Goal: Task Accomplishment & Management: Use online tool/utility

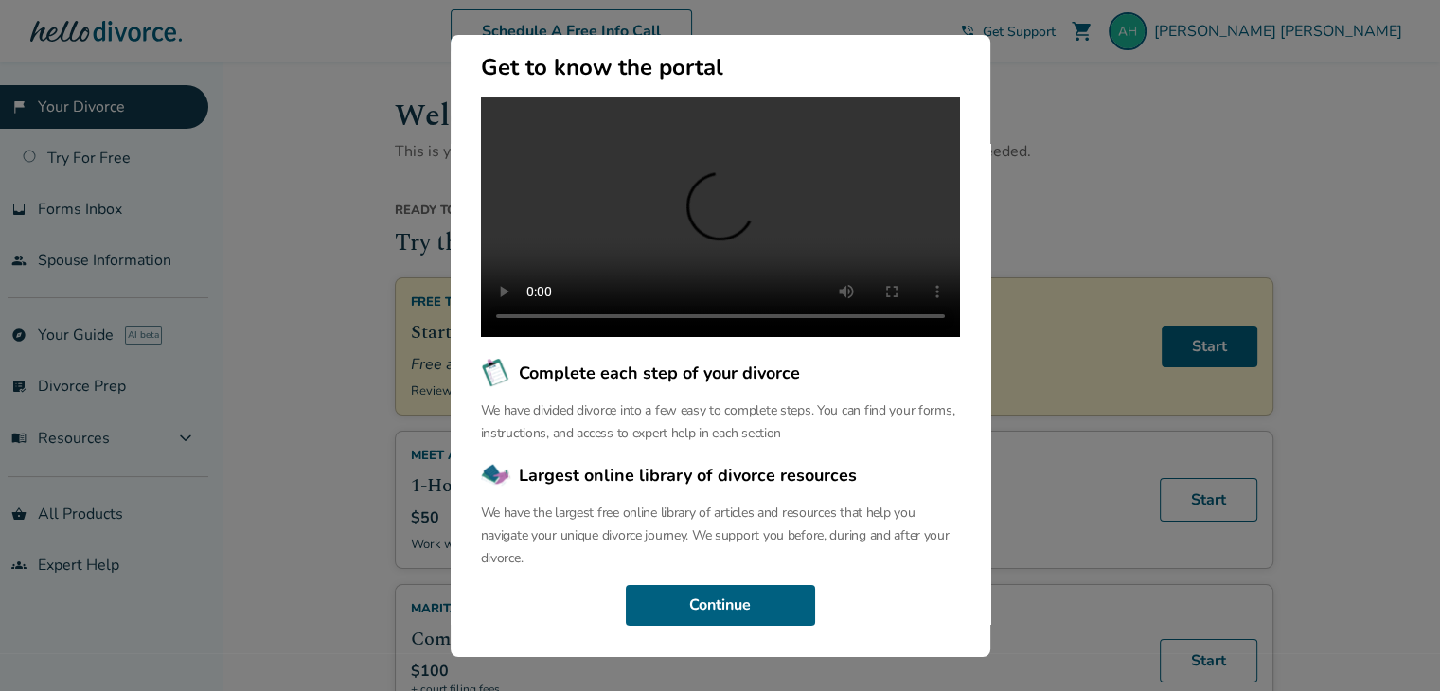
scroll to position [197, 0]
click at [745, 611] on button "Continue" at bounding box center [720, 606] width 189 height 42
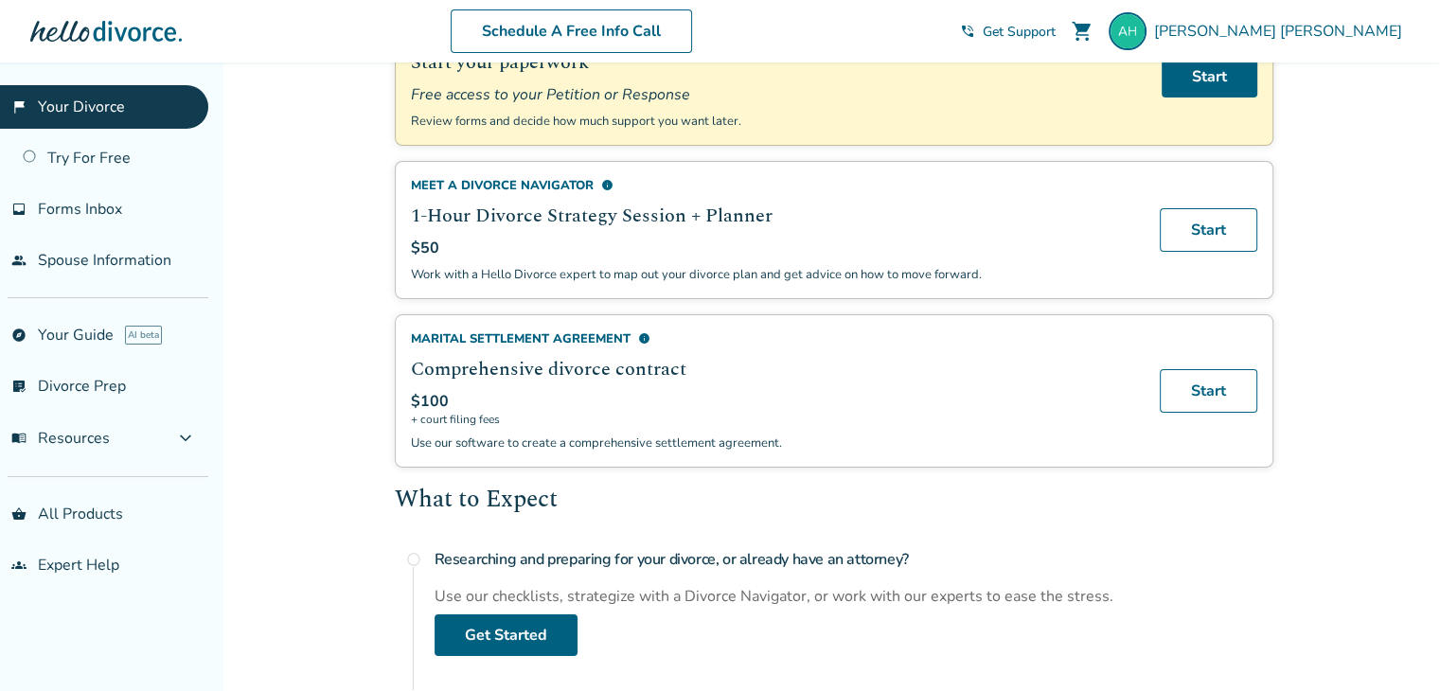
scroll to position [284, 0]
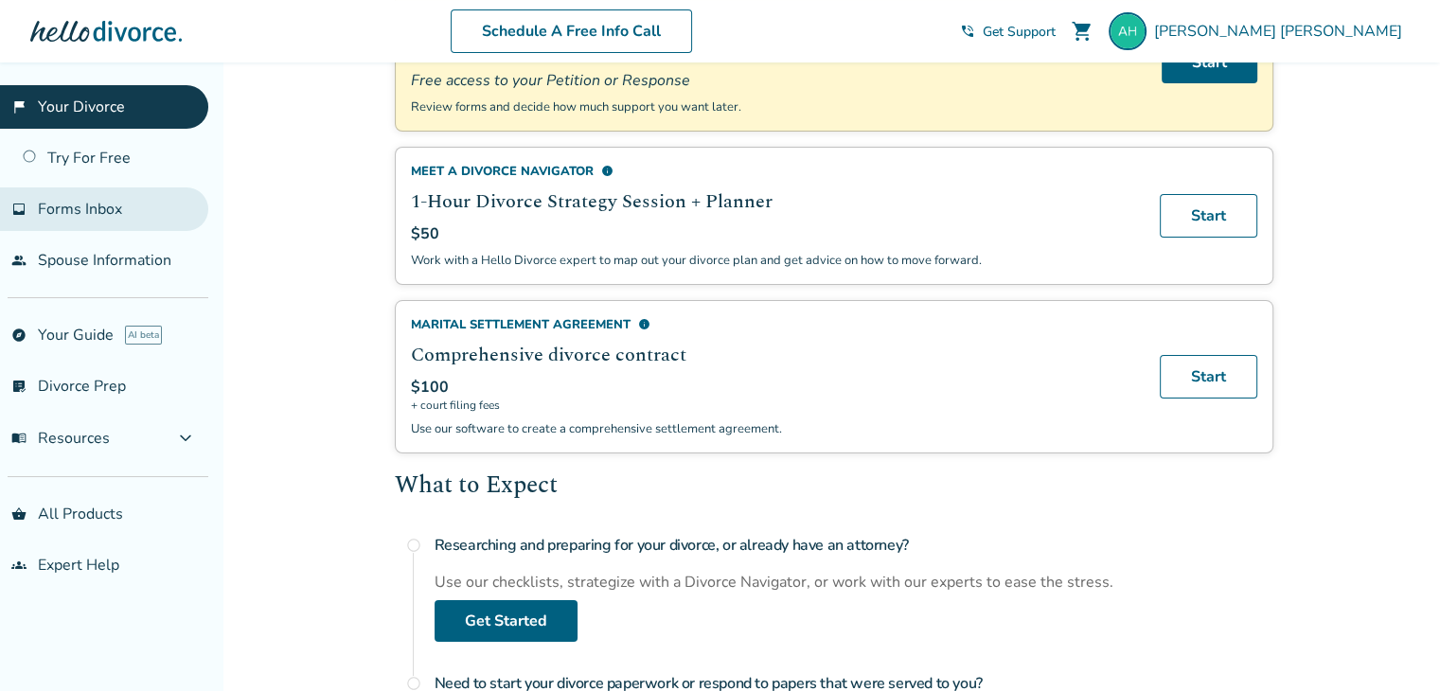
click at [81, 210] on span "Forms Inbox" at bounding box center [80, 209] width 84 height 21
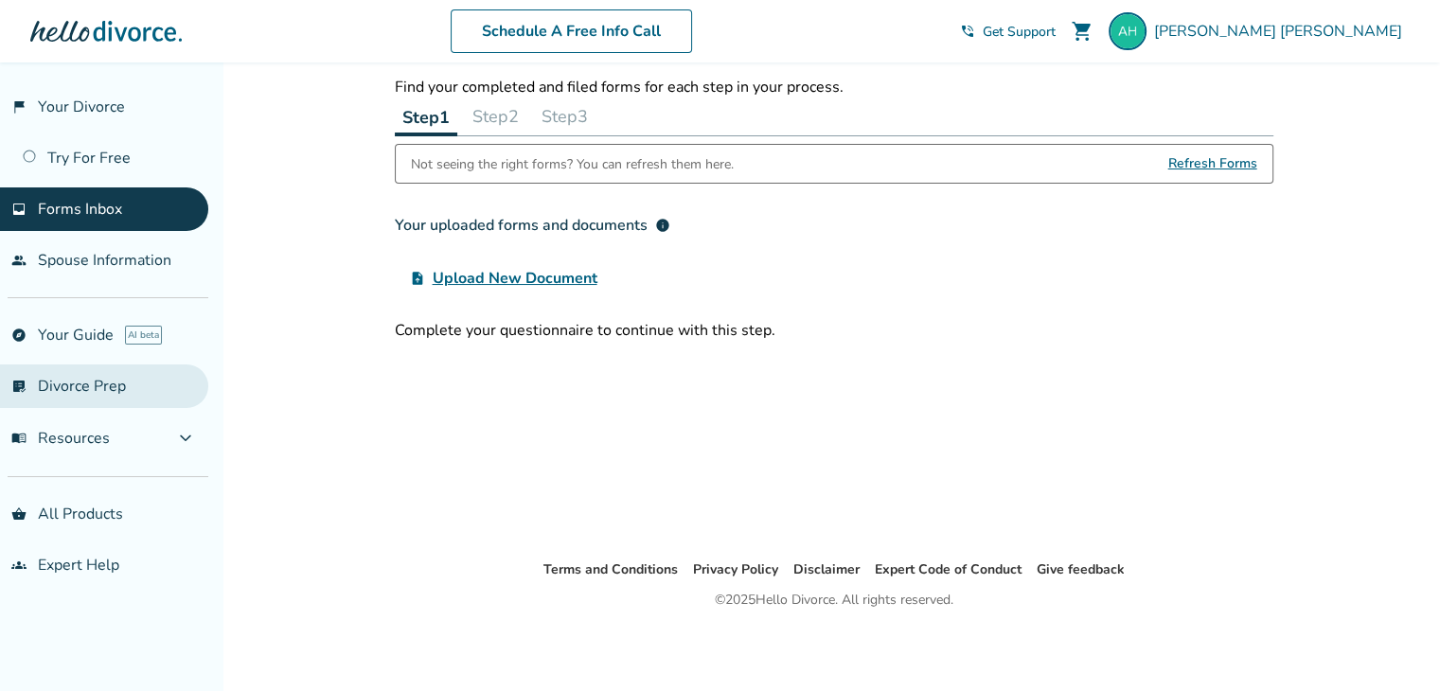
click at [89, 391] on link "list_alt_check Divorce Prep" at bounding box center [104, 387] width 208 height 44
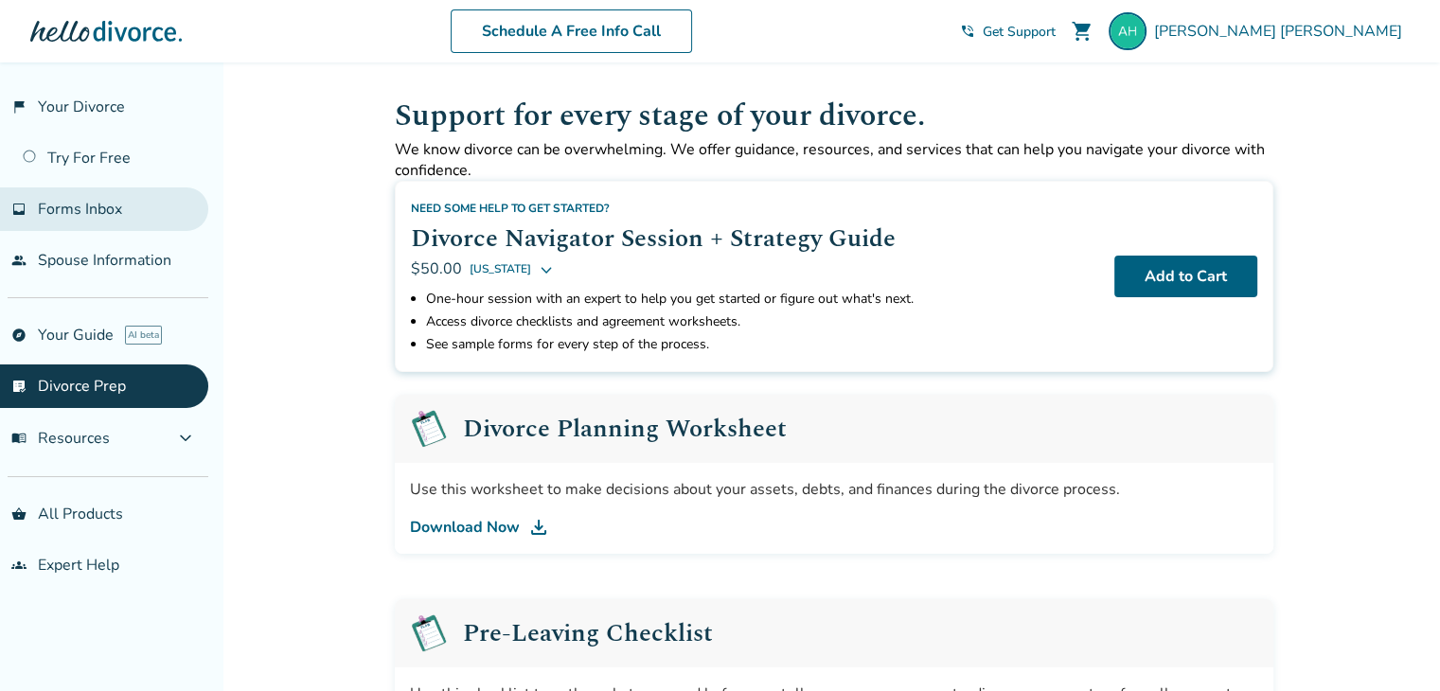
click at [92, 214] on span "Forms Inbox" at bounding box center [80, 209] width 84 height 21
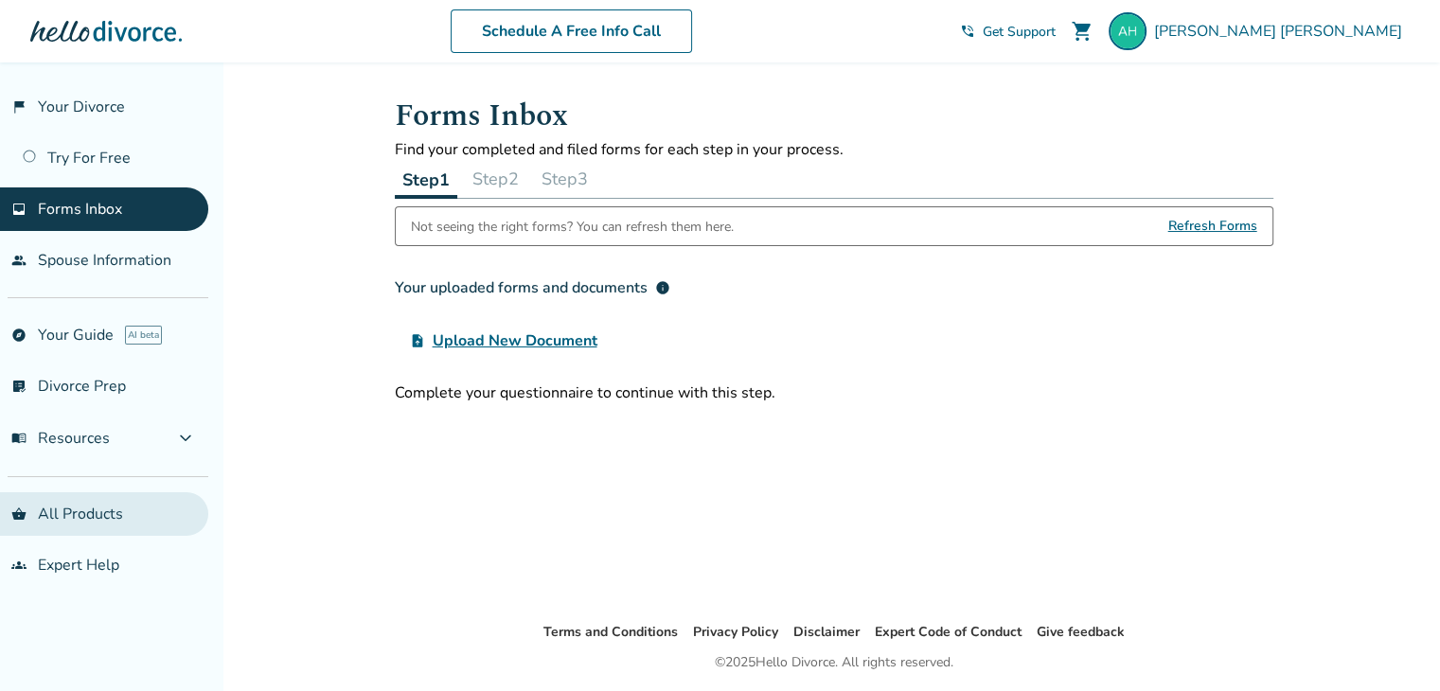
click at [106, 518] on link "shopping_basket All Products" at bounding box center [104, 514] width 208 height 44
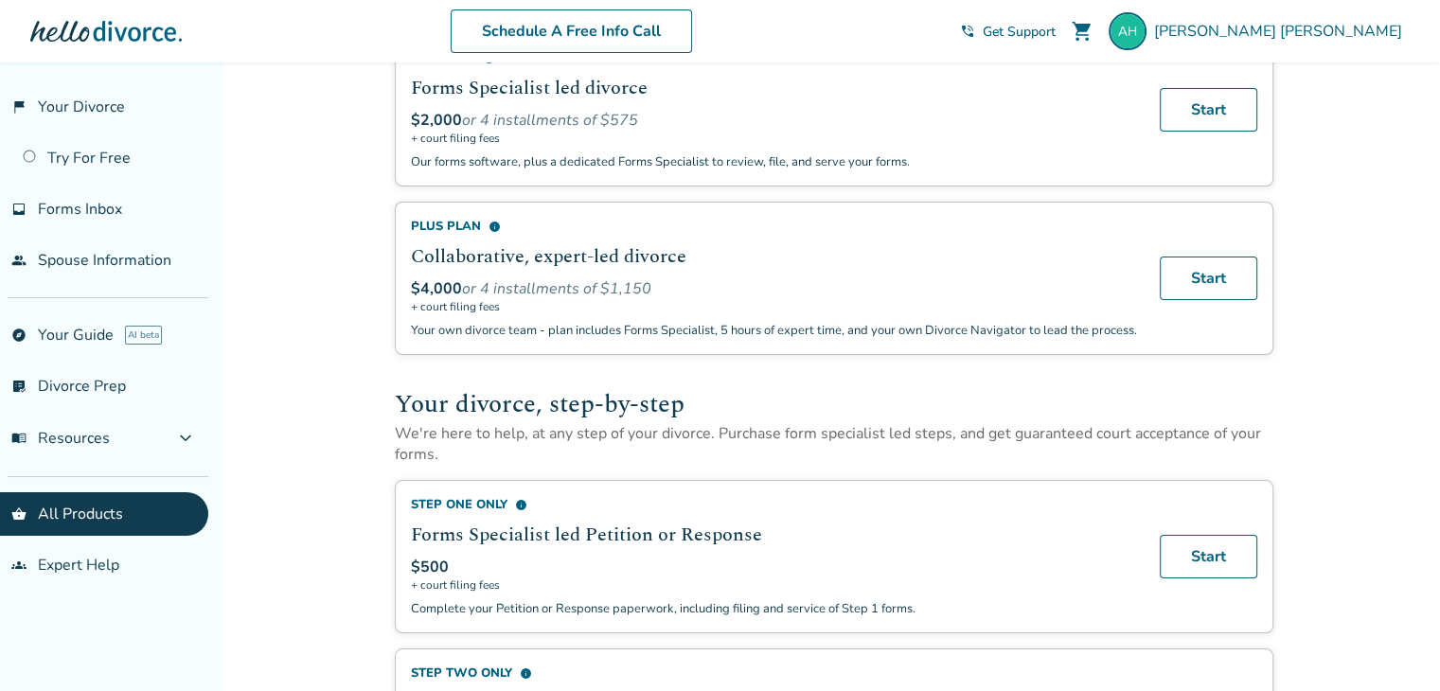
scroll to position [568, 0]
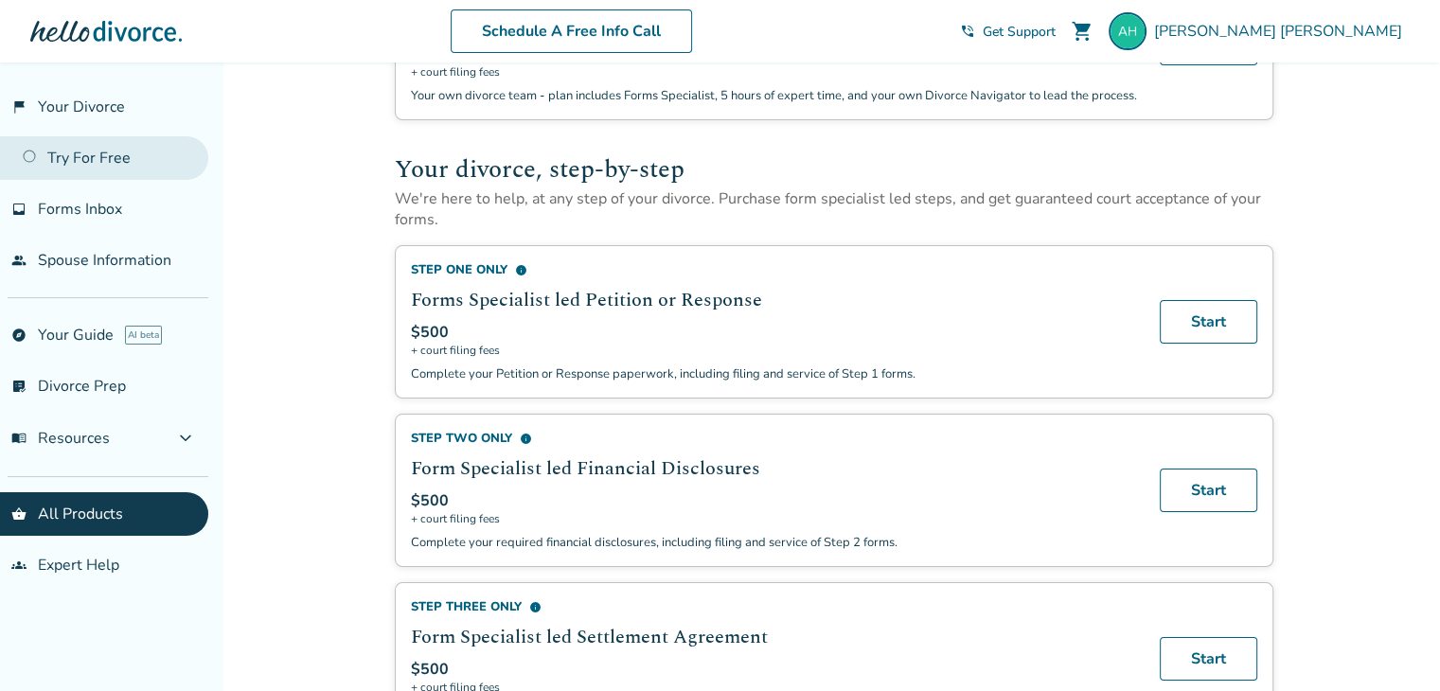
click at [49, 157] on link "Try For Free" at bounding box center [104, 158] width 208 height 44
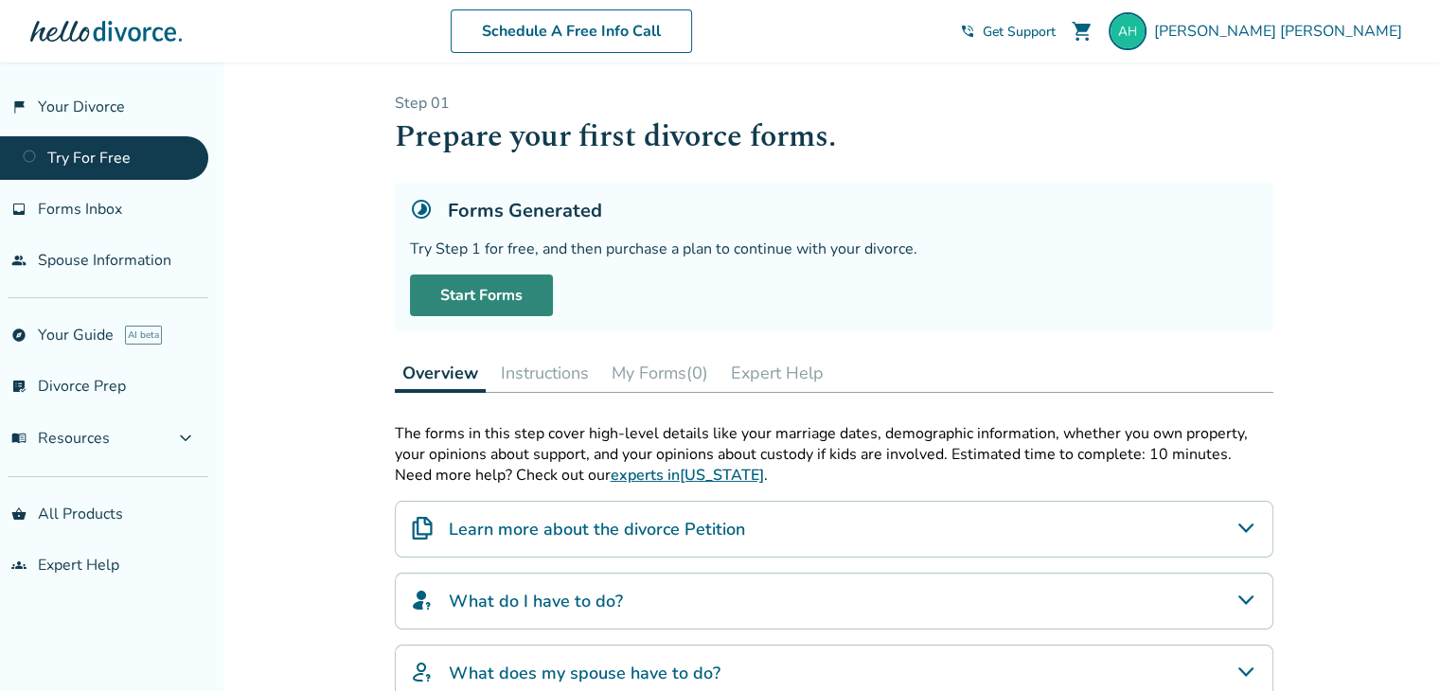
click at [428, 289] on link "Start Forms" at bounding box center [481, 296] width 143 height 42
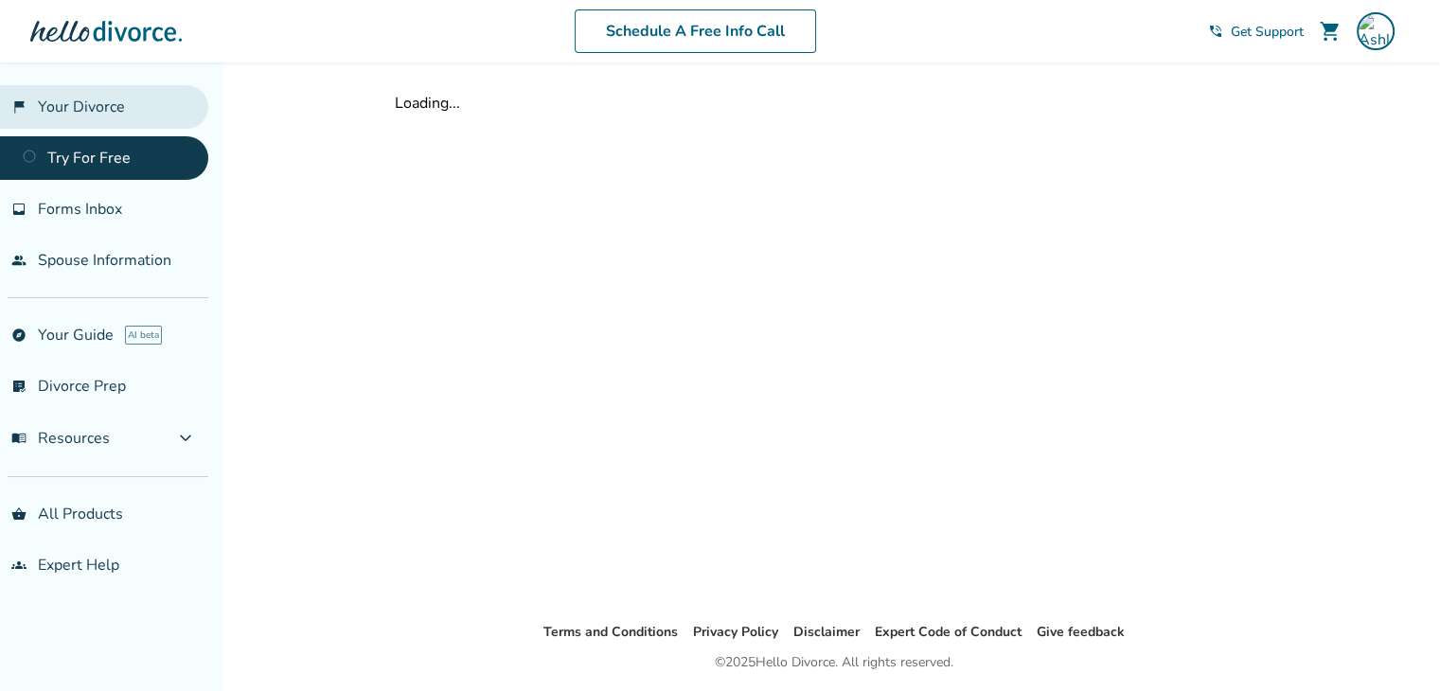
click at [72, 118] on link "flag_2 Your Divorce" at bounding box center [104, 107] width 208 height 44
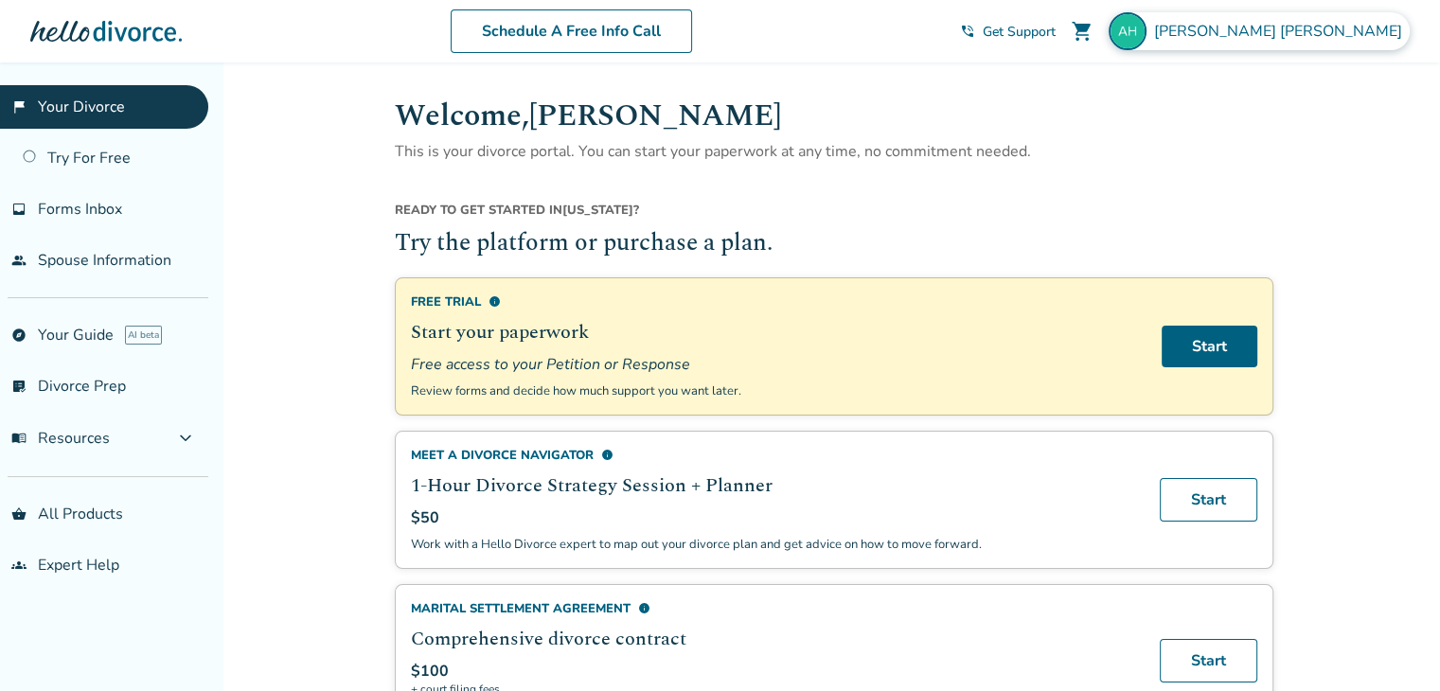
click at [1312, 31] on span "[PERSON_NAME]" at bounding box center [1282, 31] width 256 height 21
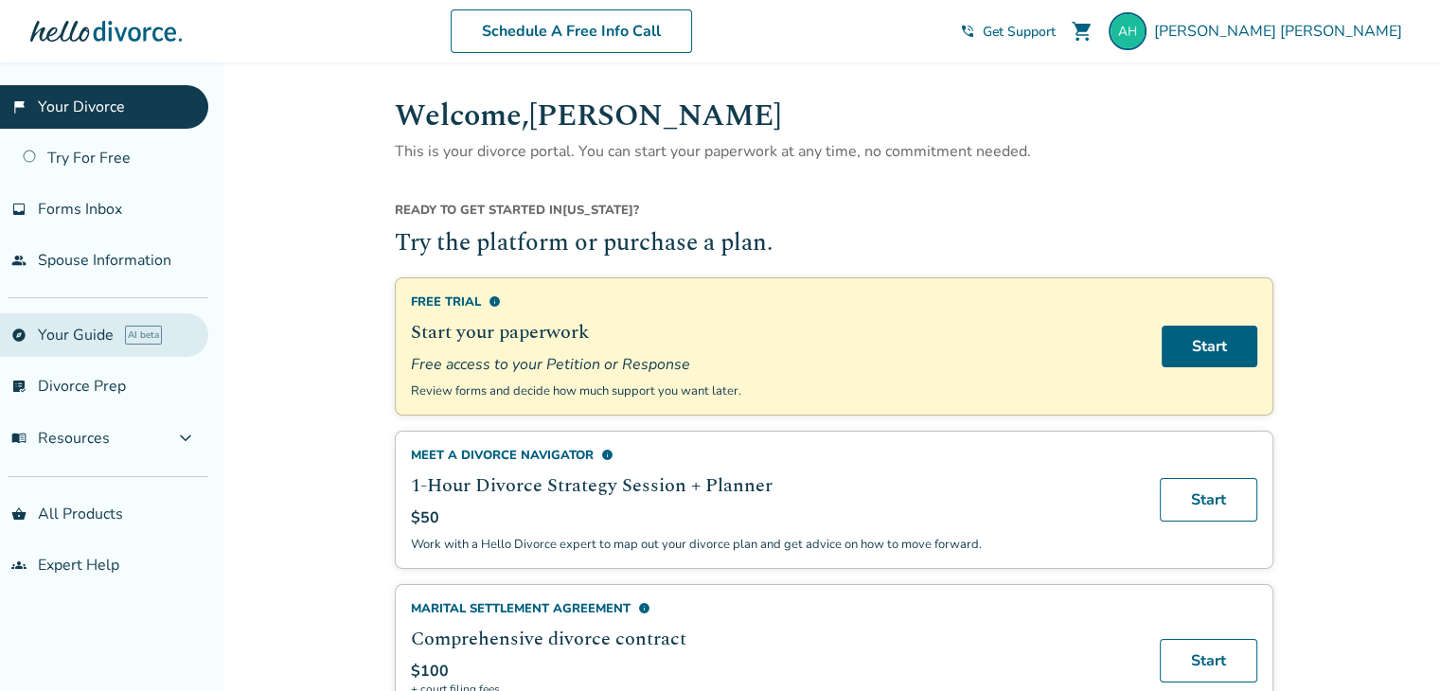
click at [80, 335] on link "explore Your Guide AI beta" at bounding box center [104, 335] width 208 height 44
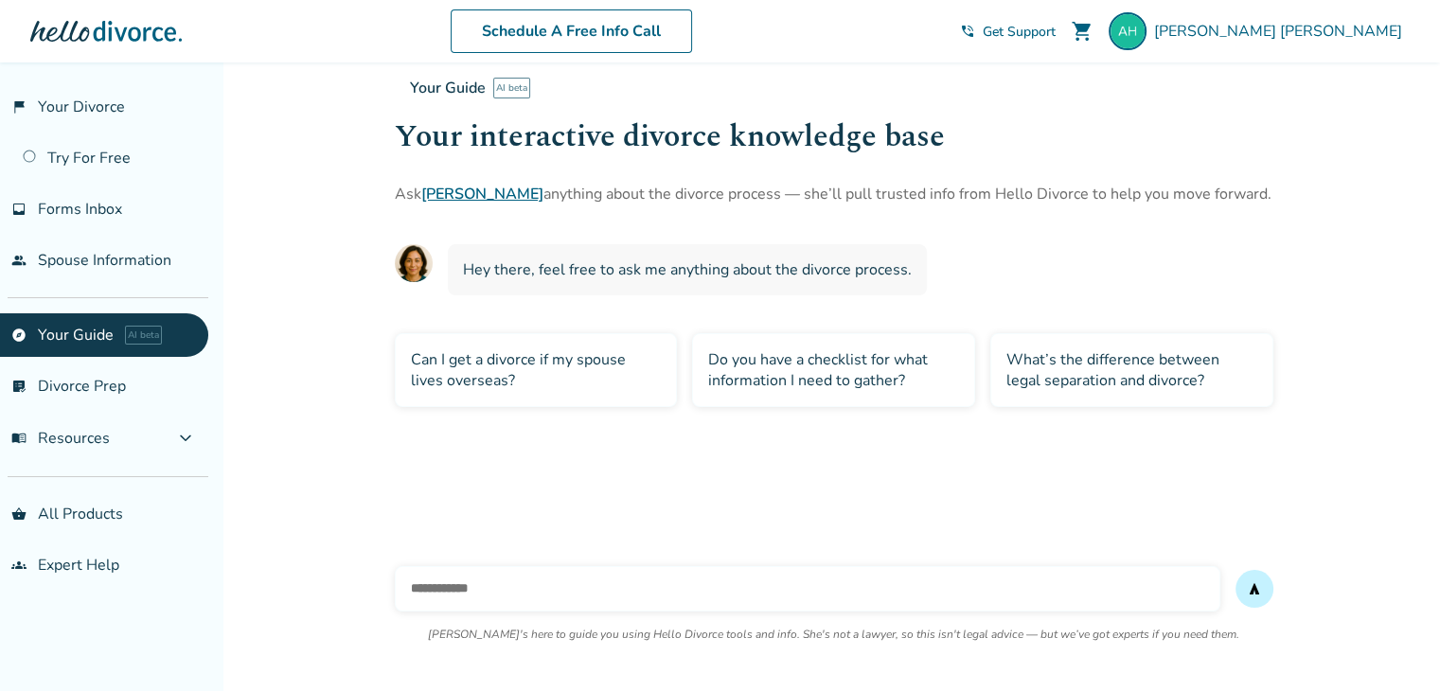
click at [612, 279] on span "Hey there, feel free to ask me anything about the divorce process." at bounding box center [687, 269] width 449 height 21
click at [576, 590] on input "text" at bounding box center [808, 588] width 826 height 45
type input "**********"
click at [1236, 570] on button "send" at bounding box center [1255, 589] width 38 height 38
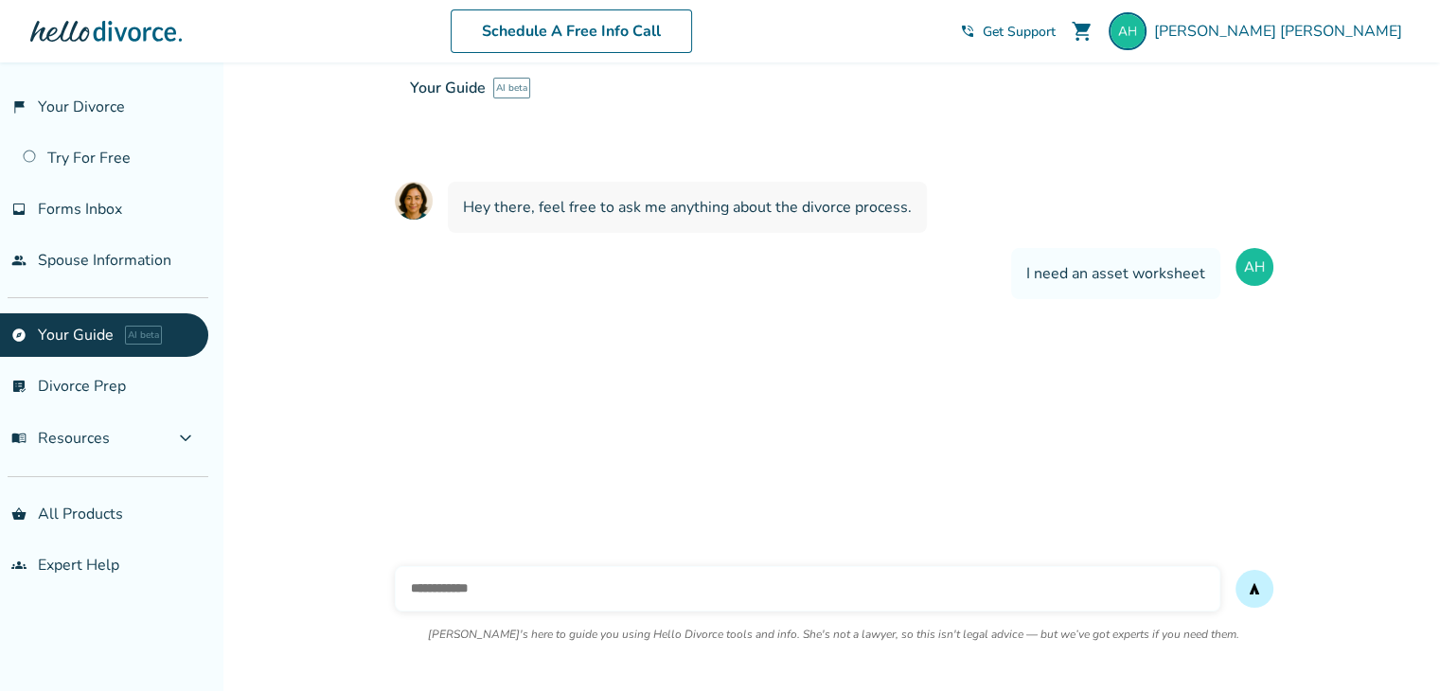
scroll to position [227, 0]
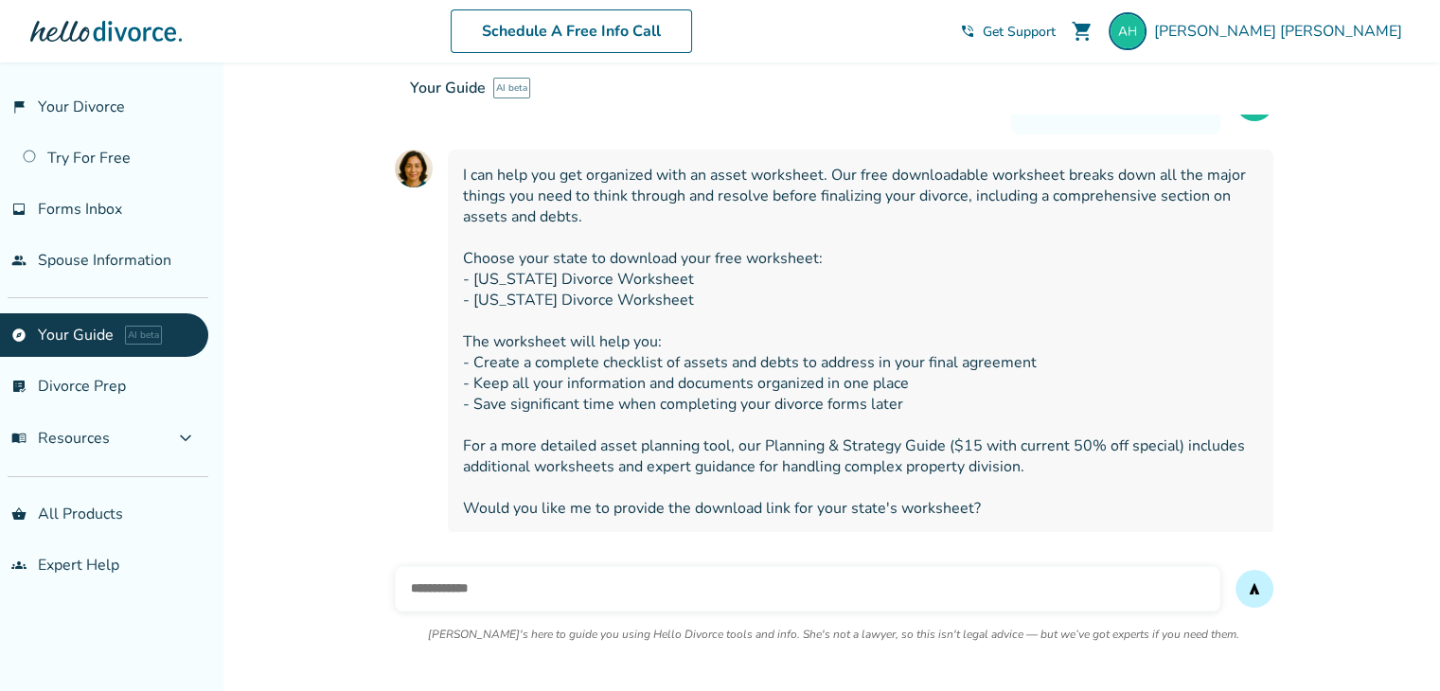
click at [507, 300] on span "I can help you get organized with an asset worksheet. Our free downloadable wor…" at bounding box center [860, 342] width 795 height 354
click at [602, 591] on input "text" at bounding box center [808, 588] width 826 height 45
type input "**********"
click at [1236, 570] on button "send" at bounding box center [1255, 589] width 38 height 38
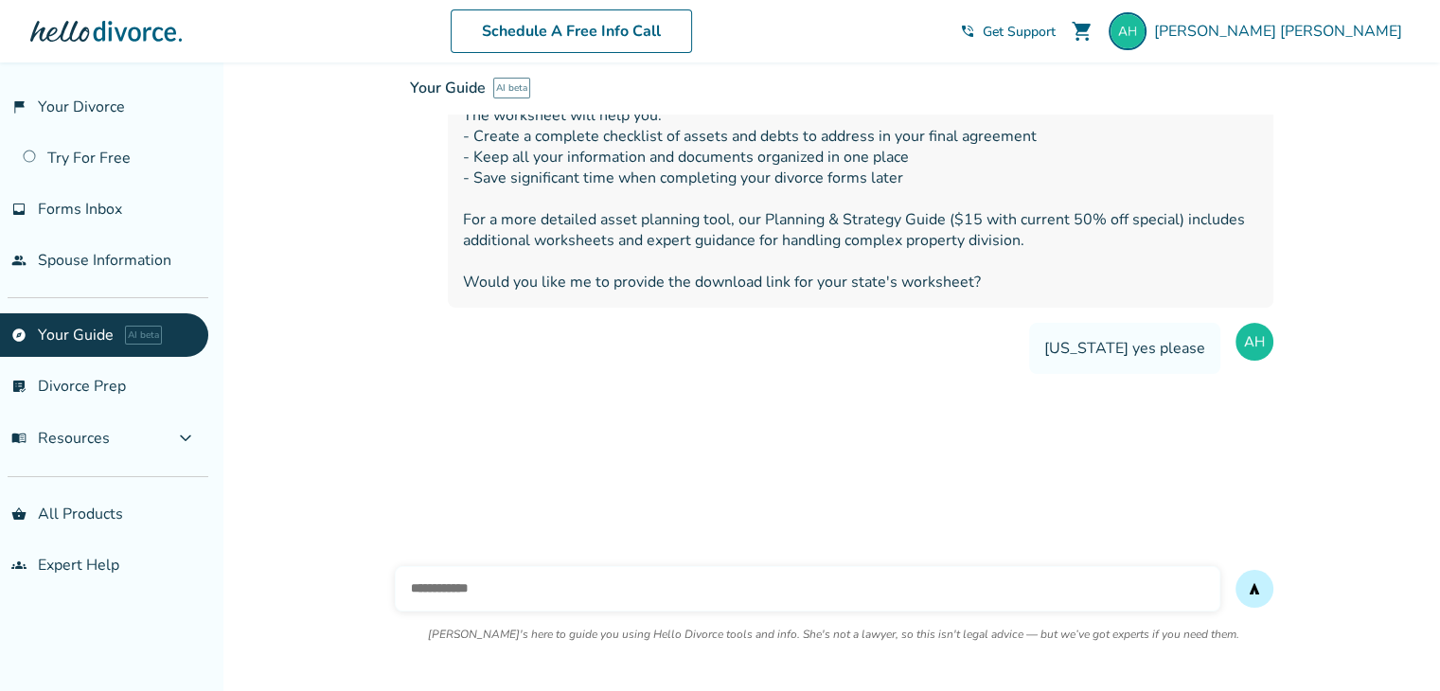
scroll to position [461, 0]
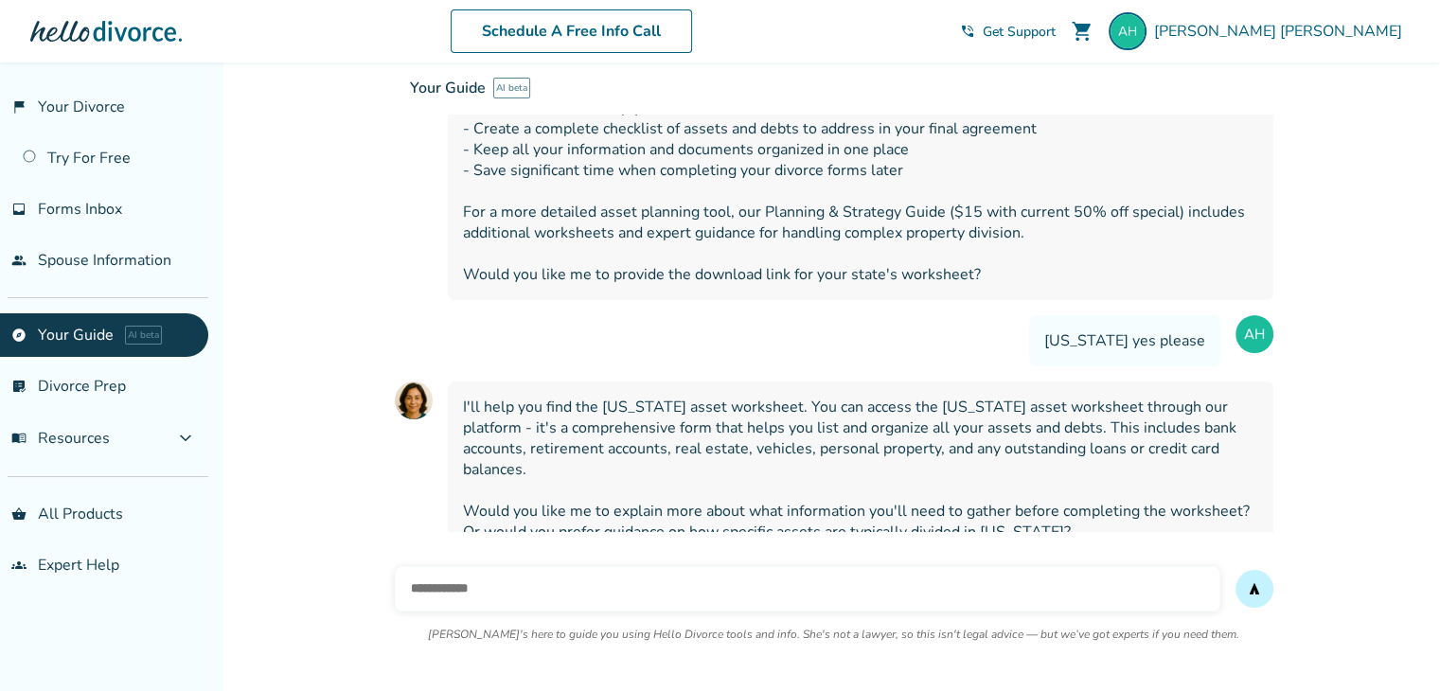
click at [592, 597] on input "text" at bounding box center [808, 588] width 826 height 45
type input "**********"
click at [1236, 570] on button "send" at bounding box center [1255, 589] width 38 height 38
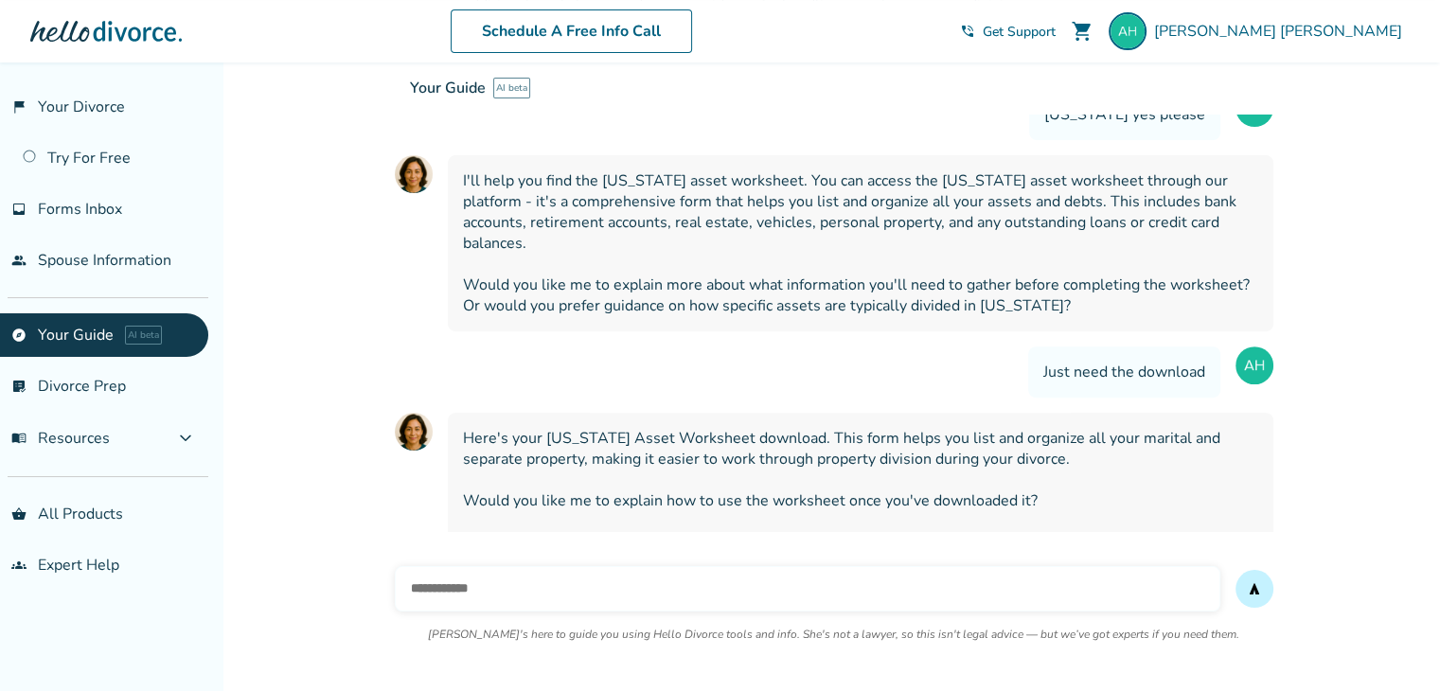
scroll to position [695, 0]
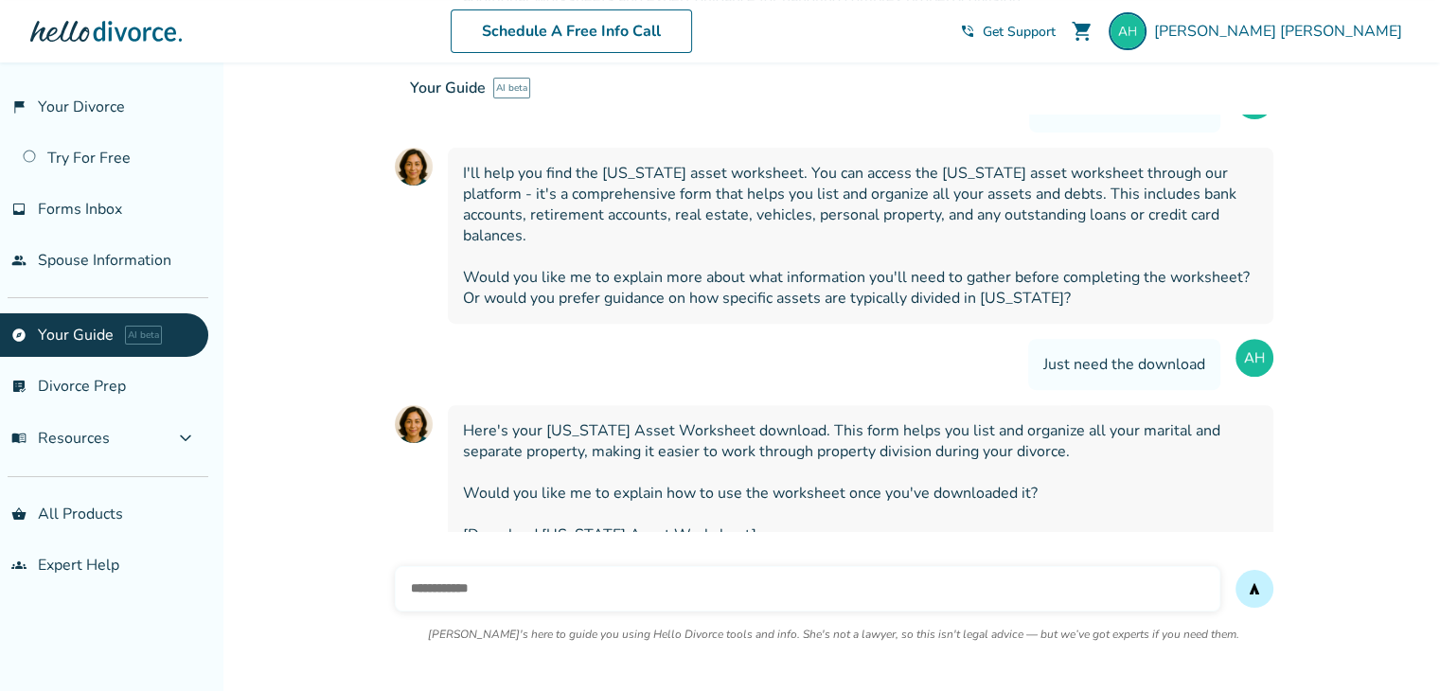
click at [610, 501] on span "Here's your [US_STATE] Asset Worksheet download. This form helps you list and o…" at bounding box center [860, 482] width 795 height 125
click at [652, 504] on span "Here's your [US_STATE] Asset Worksheet download. This form helps you list and o…" at bounding box center [860, 482] width 795 height 125
drag, startPoint x: 469, startPoint y: 505, endPoint x: 693, endPoint y: 507, distance: 224.4
click at [693, 507] on span "Here's your [US_STATE] Asset Worksheet download. This form helps you list and o…" at bounding box center [860, 482] width 795 height 125
click at [772, 591] on input "text" at bounding box center [808, 588] width 826 height 45
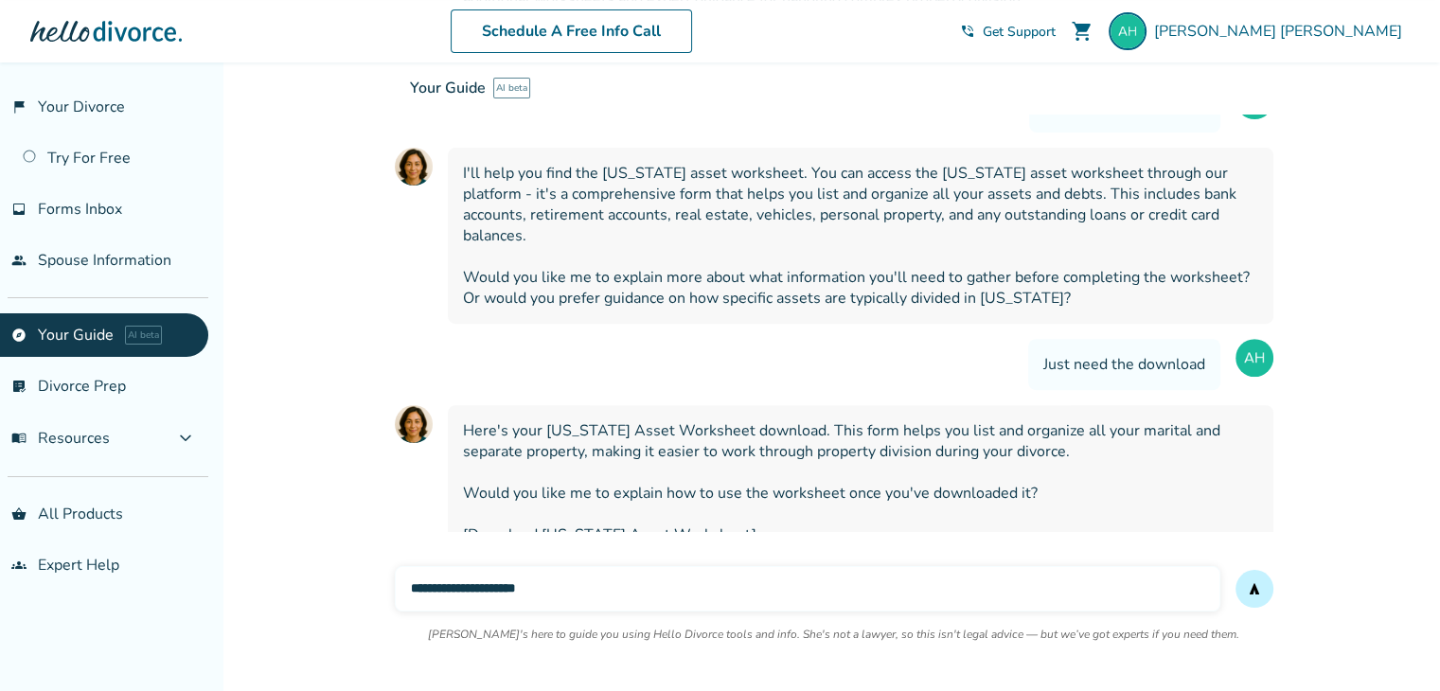
type input "**********"
click at [1236, 570] on button "send" at bounding box center [1255, 589] width 38 height 38
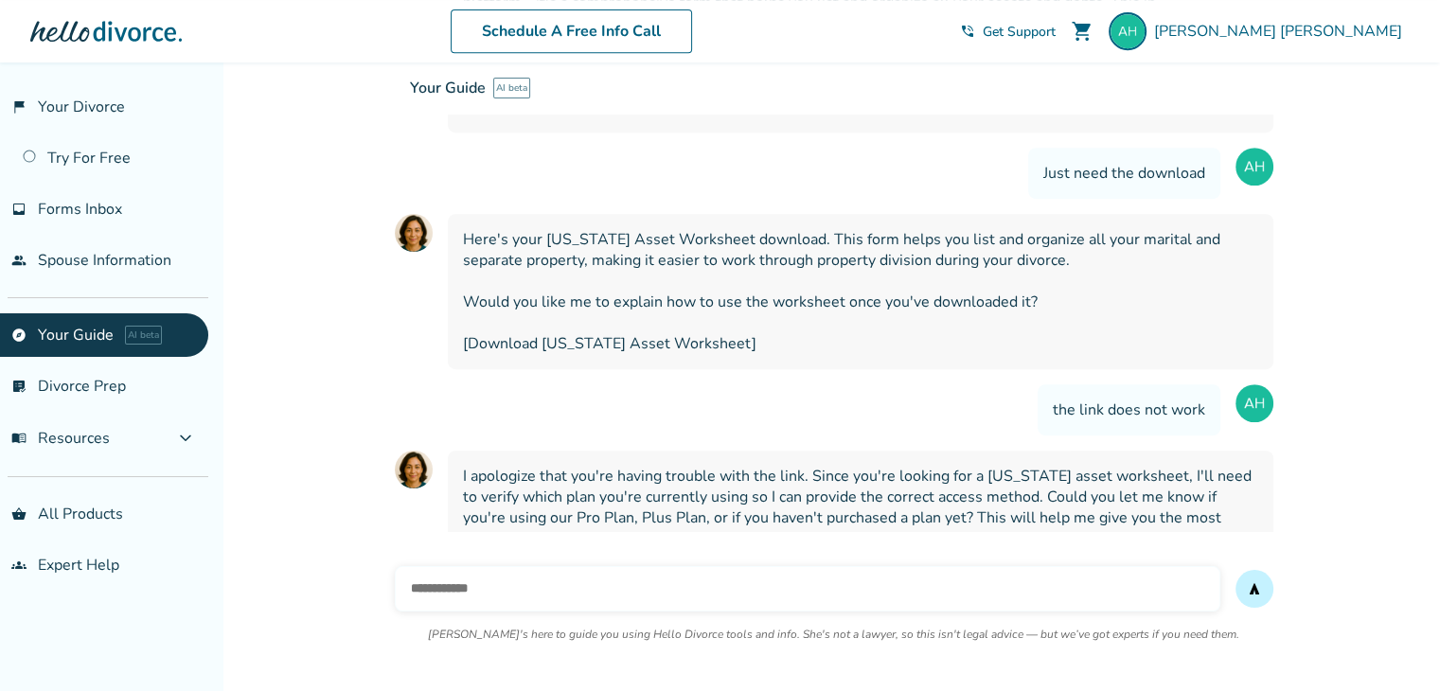
scroll to position [888, 0]
click at [777, 577] on input "text" at bounding box center [808, 588] width 826 height 45
type input "**********"
click at [1236, 570] on button "send" at bounding box center [1255, 589] width 38 height 38
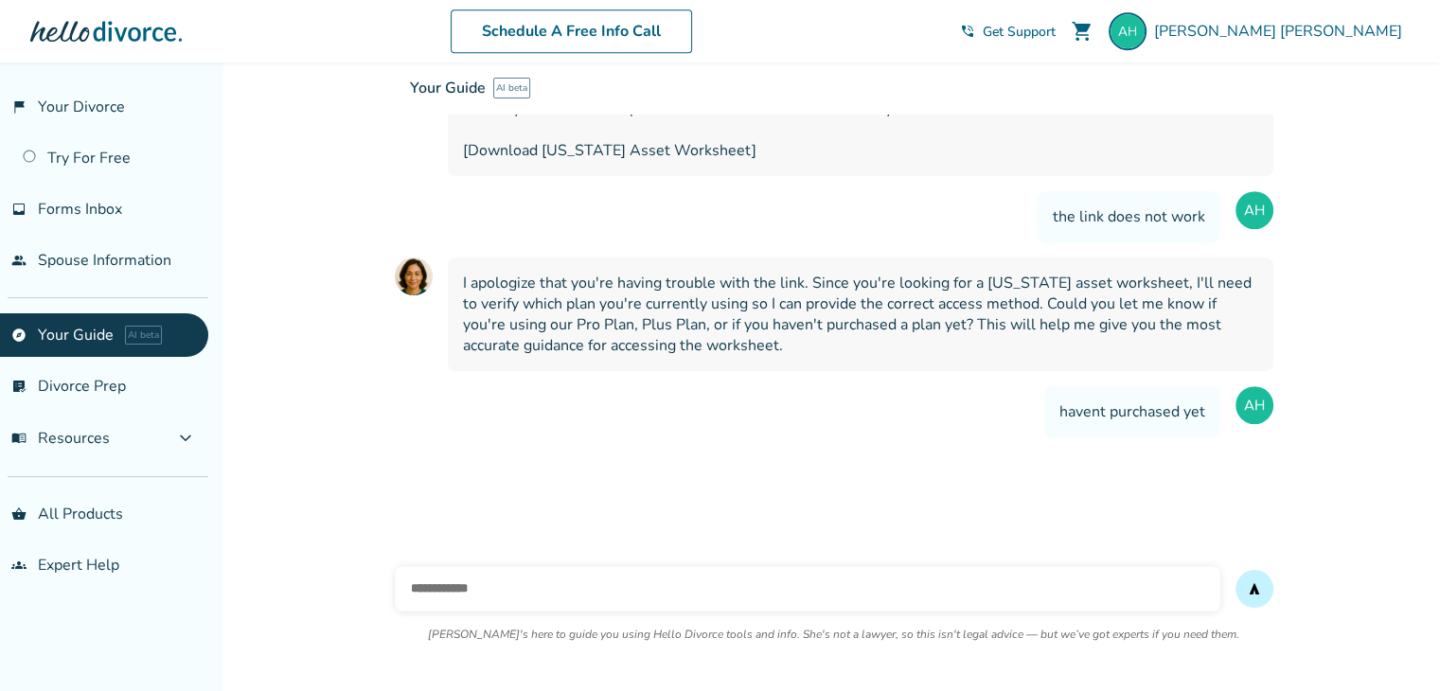
scroll to position [1081, 0]
